Goal: Information Seeking & Learning: Learn about a topic

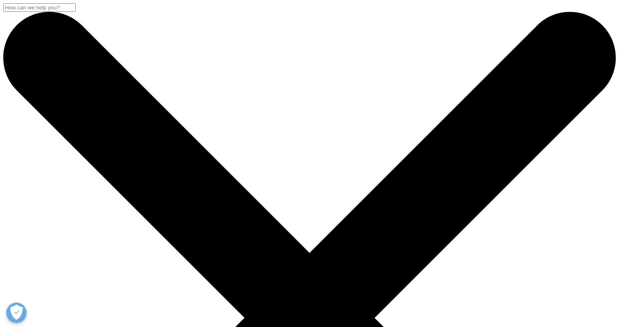
scroll to position [329, 483]
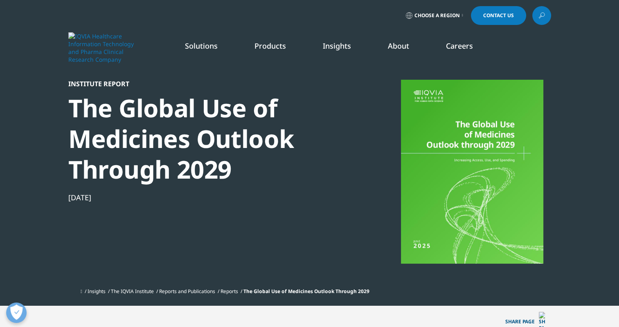
click at [445, 203] on div at bounding box center [472, 172] width 158 height 184
click at [486, 100] on div at bounding box center [472, 172] width 158 height 184
click at [168, 122] on div "The Global Use of Medicines Outlook Through 2029" at bounding box center [208, 139] width 281 height 92
click at [126, 177] on div "The Global Use of Medicines Outlook Through 2029" at bounding box center [208, 139] width 281 height 92
click at [177, 174] on div "The Global Use of Medicines Outlook Through 2029" at bounding box center [208, 139] width 281 height 92
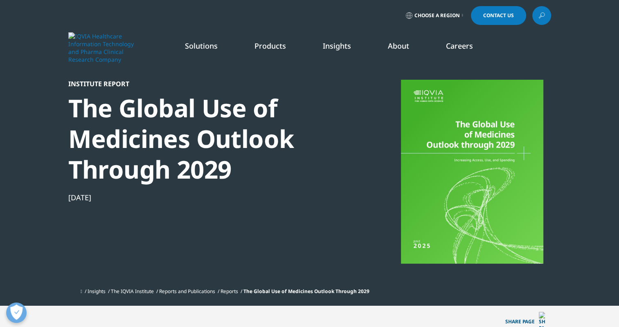
click at [480, 209] on div at bounding box center [472, 172] width 158 height 184
click at [514, 154] on div at bounding box center [472, 172] width 158 height 184
click at [286, 292] on span "The Global Use of Medicines Outlook Through 2029" at bounding box center [306, 291] width 126 height 7
click at [306, 290] on span "The Global Use of Medicines Outlook Through 2029" at bounding box center [306, 291] width 126 height 7
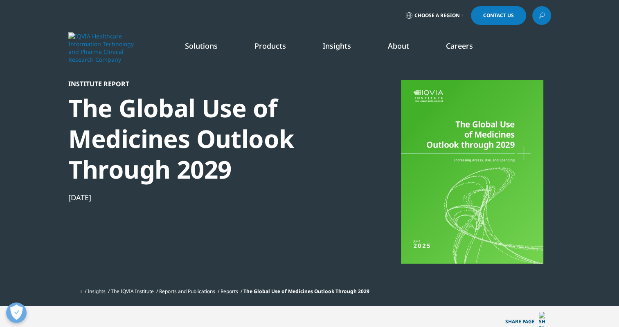
drag, startPoint x: 306, startPoint y: 290, endPoint x: 282, endPoint y: 293, distance: 24.3
click at [282, 293] on span "The Global Use of Medicines Outlook Through 2029" at bounding box center [306, 291] width 126 height 7
click at [283, 292] on span "The Global Use of Medicines Outlook Through 2029" at bounding box center [306, 291] width 126 height 7
